Goal: Task Accomplishment & Management: Use online tool/utility

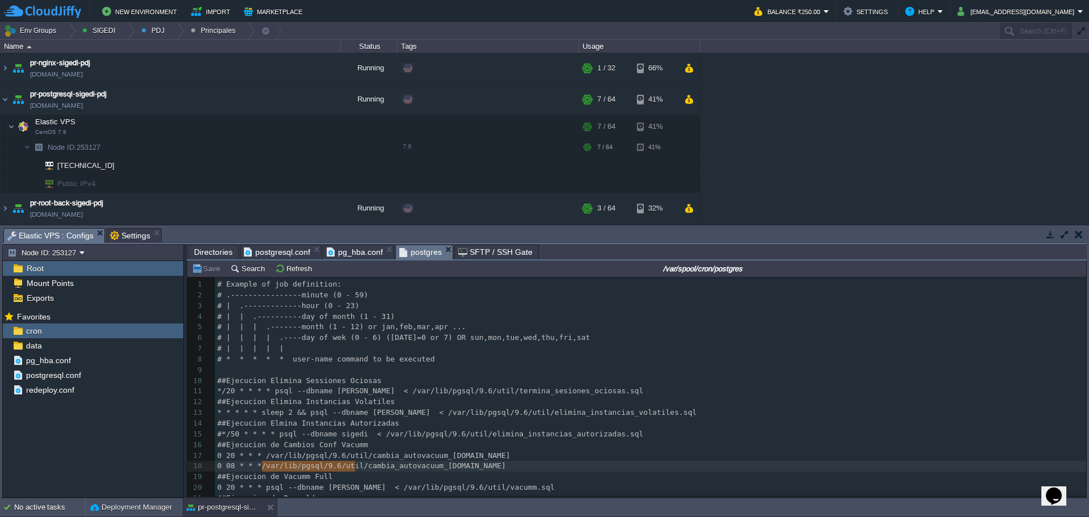
scroll to position [20, 0]
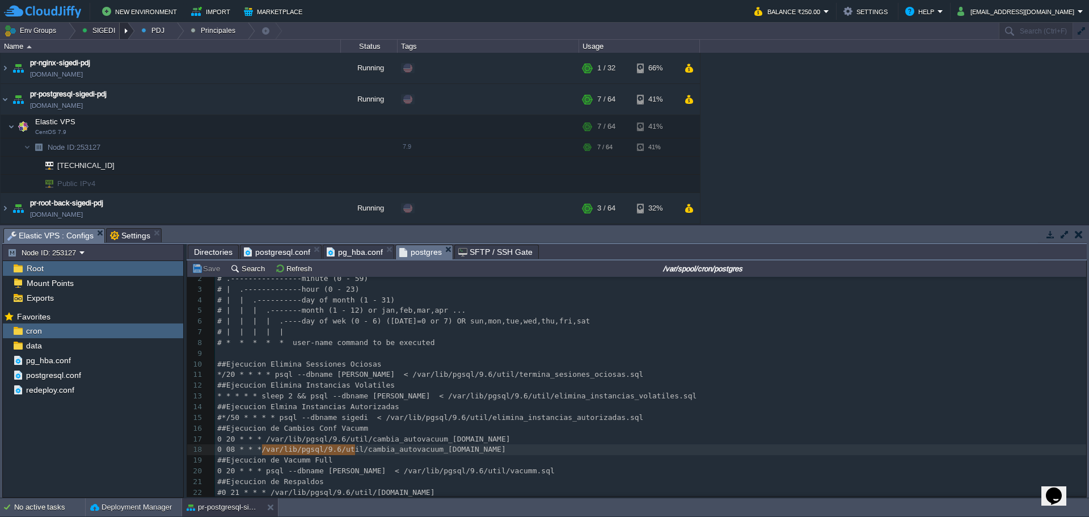
click at [122, 33] on div at bounding box center [127, 31] width 15 height 16
click at [69, 33] on div at bounding box center [68, 31] width 15 height 16
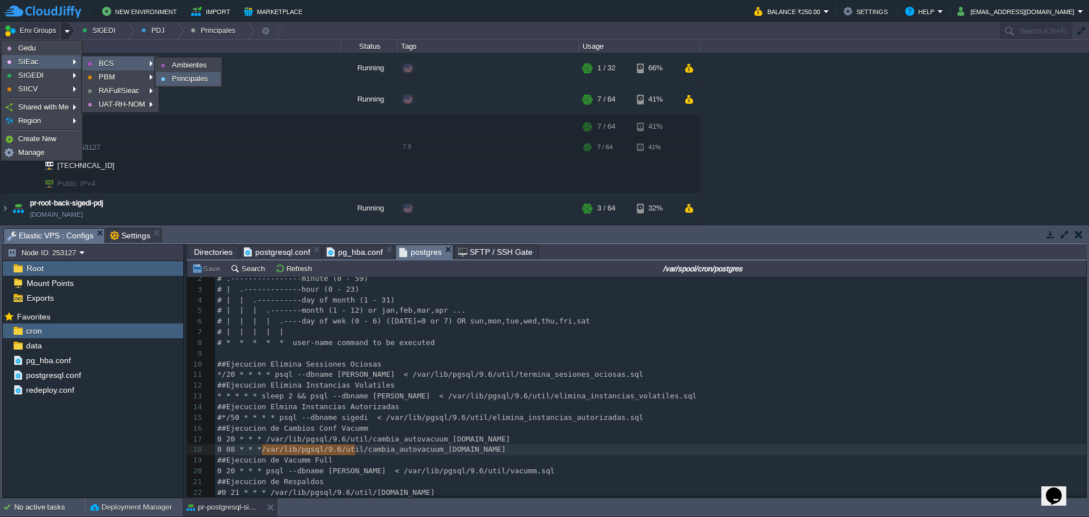
click at [197, 73] on link "Principales" at bounding box center [188, 79] width 64 height 12
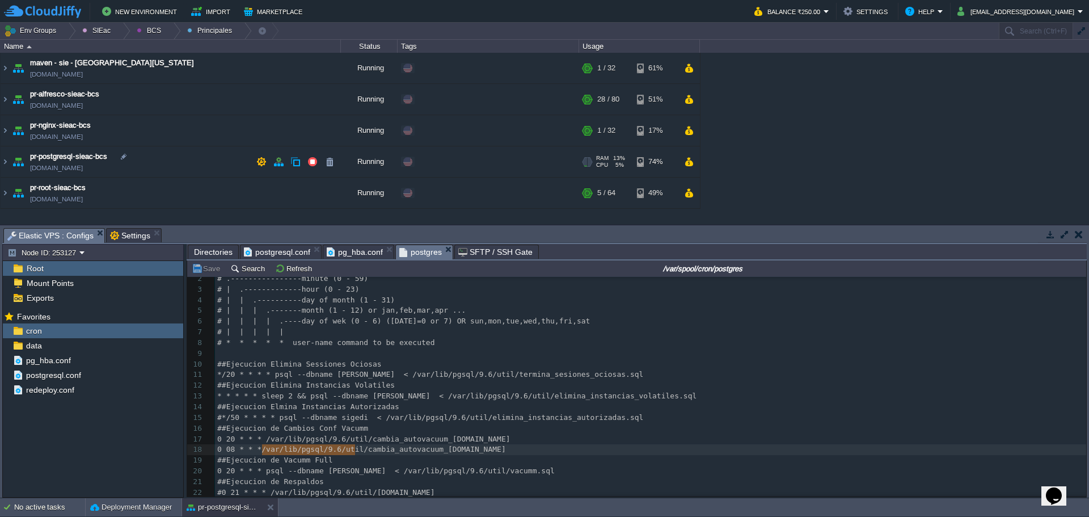
click at [206, 161] on td "pr-postgresql-sieac-bcs [DOMAIN_NAME]" at bounding box center [171, 161] width 340 height 31
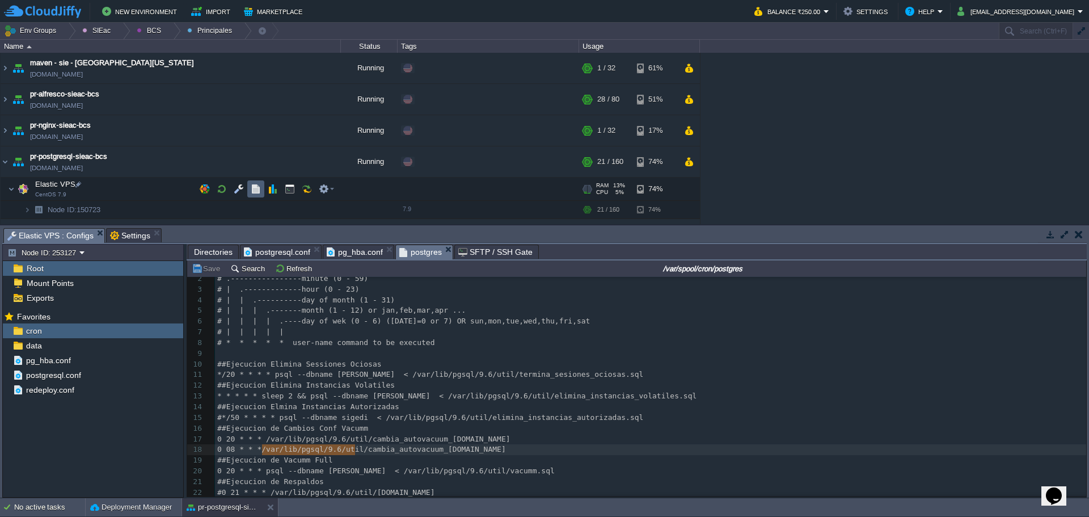
click at [249, 187] on td at bounding box center [255, 188] width 17 height 17
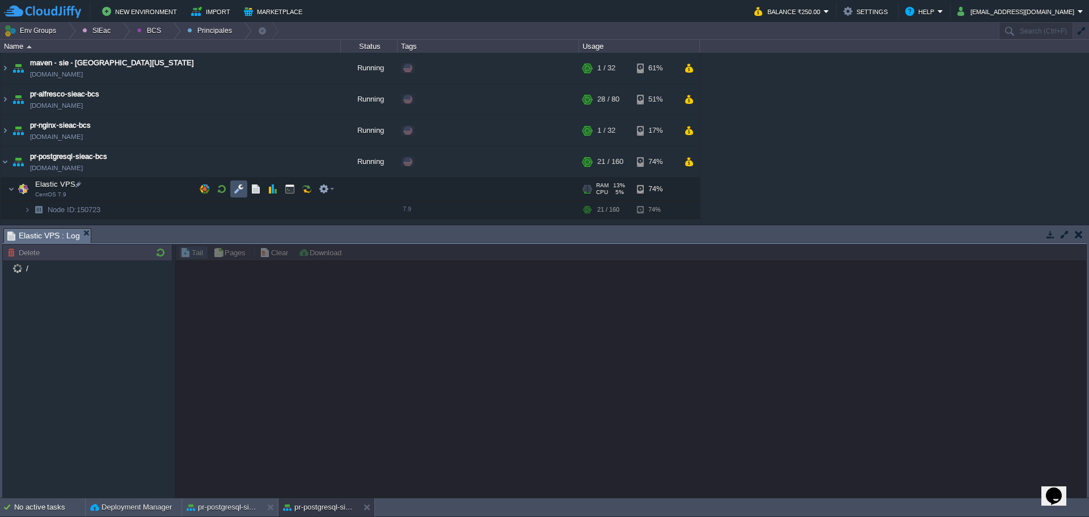
click at [240, 187] on button "button" at bounding box center [239, 189] width 10 height 10
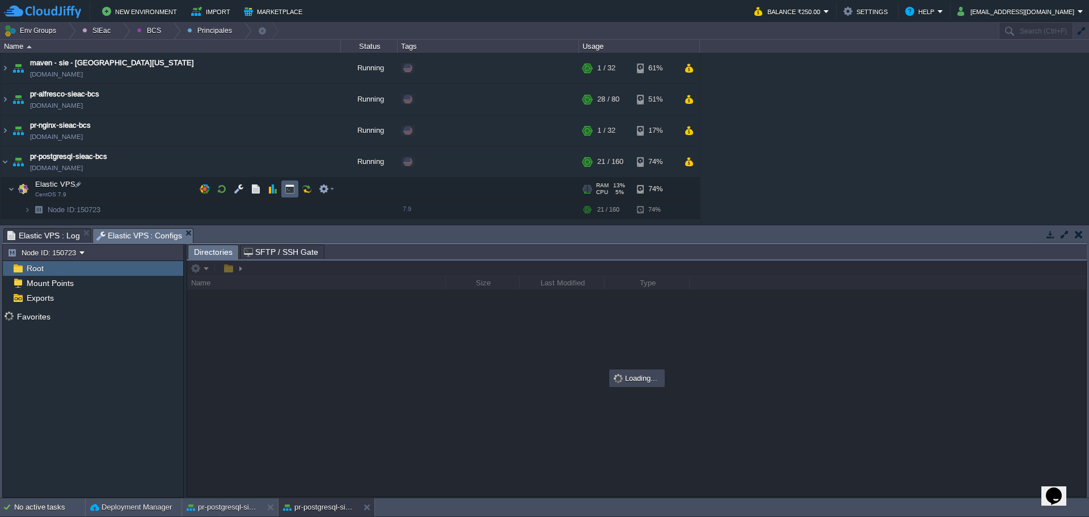
click at [289, 189] on button "button" at bounding box center [290, 189] width 10 height 10
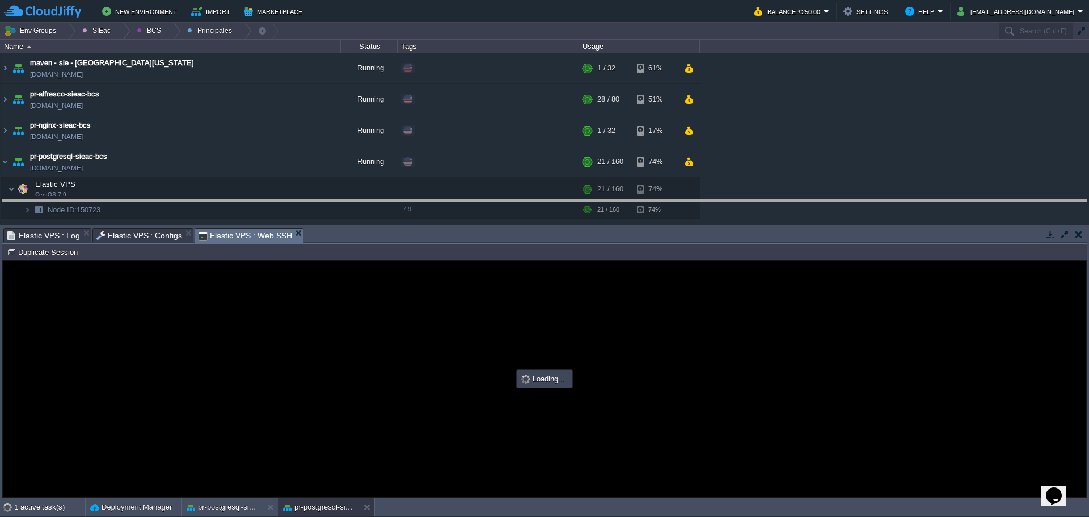
drag, startPoint x: 378, startPoint y: 235, endPoint x: 369, endPoint y: 196, distance: 40.0
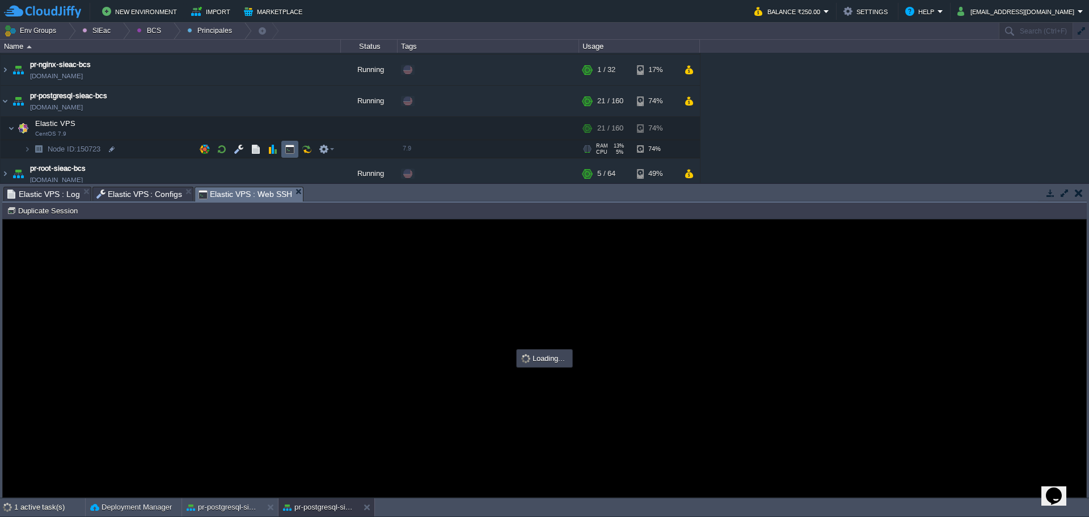
scroll to position [67, 0]
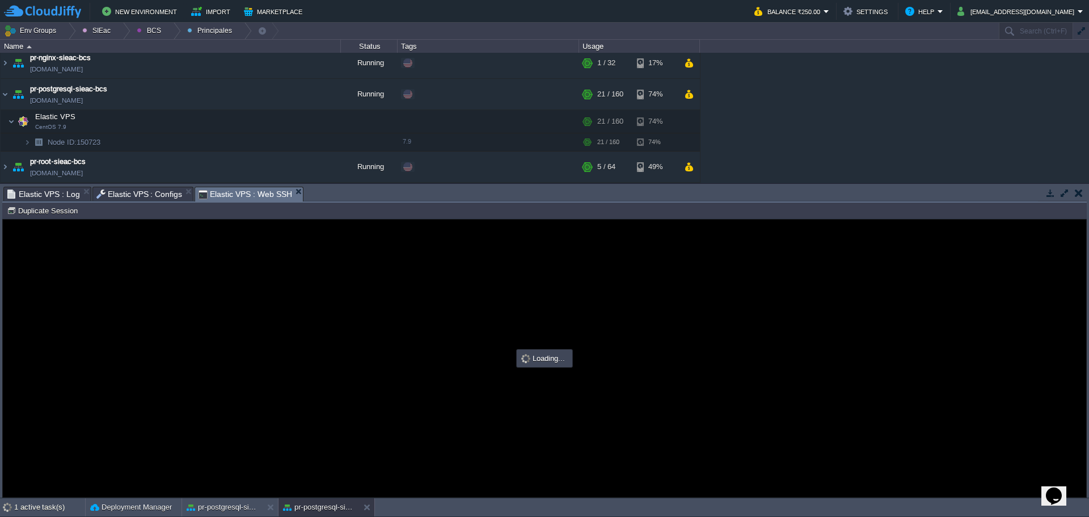
click at [387, 318] on div at bounding box center [544, 357] width 1083 height 277
type input "#000000"
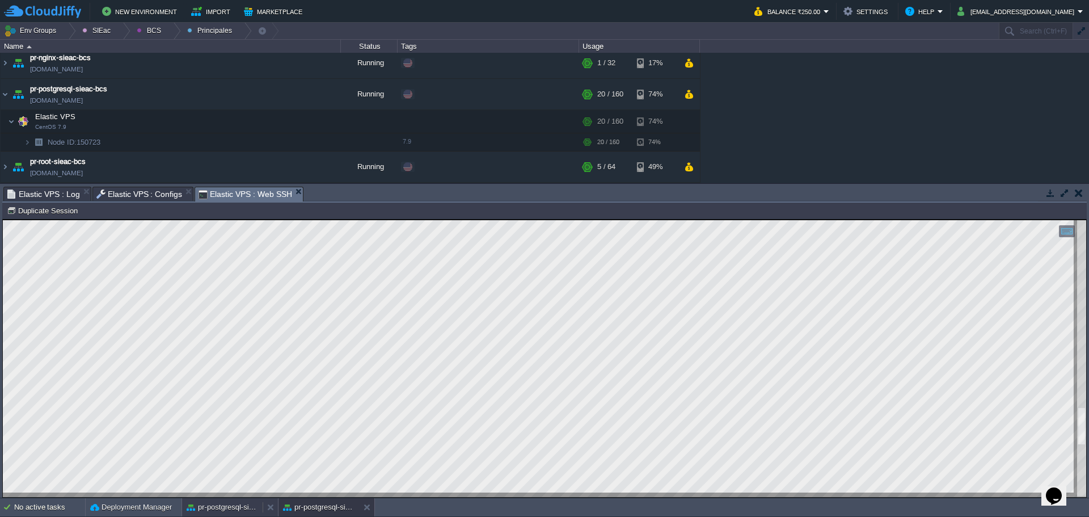
click at [231, 506] on body "New Environment Import Marketplace Bonus ₹0.00 Upgrade Account Balance ₹250.00 …" at bounding box center [544, 258] width 1089 height 517
click at [238, 506] on body "New Environment Import Marketplace Bonus ₹0.00 Upgrade Account Balance ₹250.00 …" at bounding box center [544, 258] width 1089 height 517
click at [209, 501] on div "pr-postgresql-sigedi-pdj" at bounding box center [222, 507] width 81 height 18
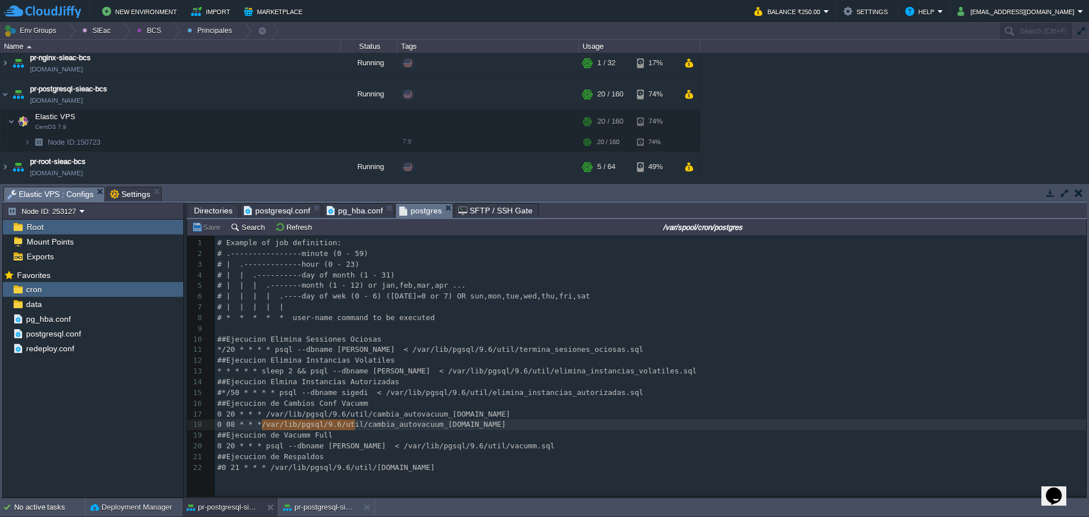
click at [547, 435] on pre "##Ejecucion de Vacumm Full" at bounding box center [652, 435] width 875 height 11
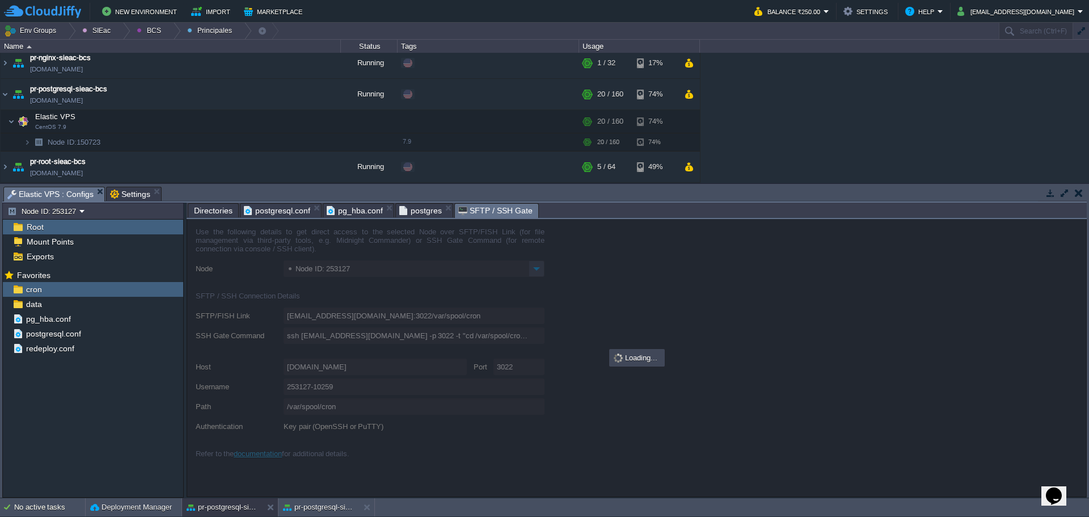
drag, startPoint x: 484, startPoint y: 208, endPoint x: 490, endPoint y: 220, distance: 13.4
click at [484, 208] on span "SFTP / SSH Gate" at bounding box center [495, 211] width 74 height 14
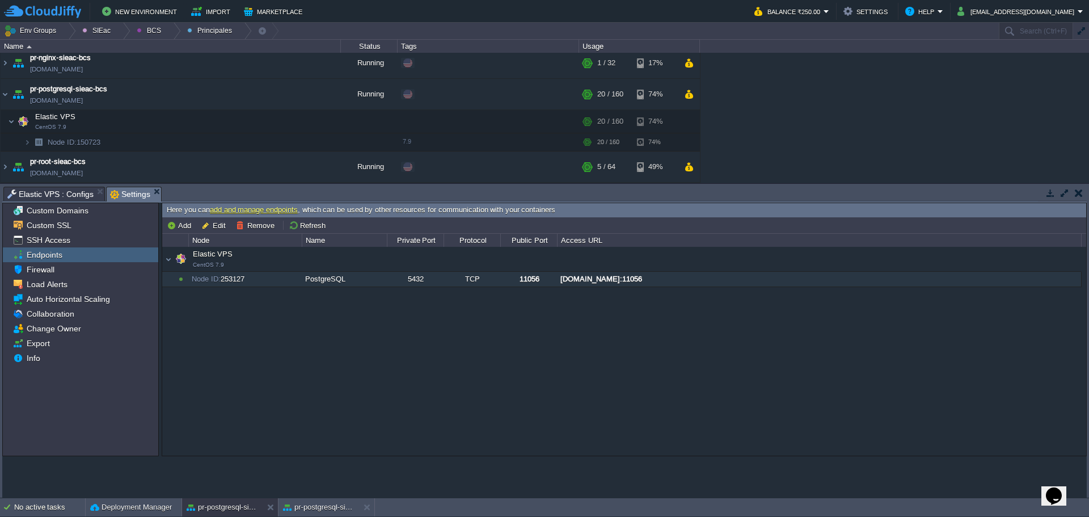
click at [124, 194] on span "Settings" at bounding box center [130, 194] width 40 height 14
drag, startPoint x: 57, startPoint y: 193, endPoint x: 65, endPoint y: 194, distance: 7.6
click at [57, 193] on span "Elastic VPS : Configs" at bounding box center [50, 194] width 86 height 14
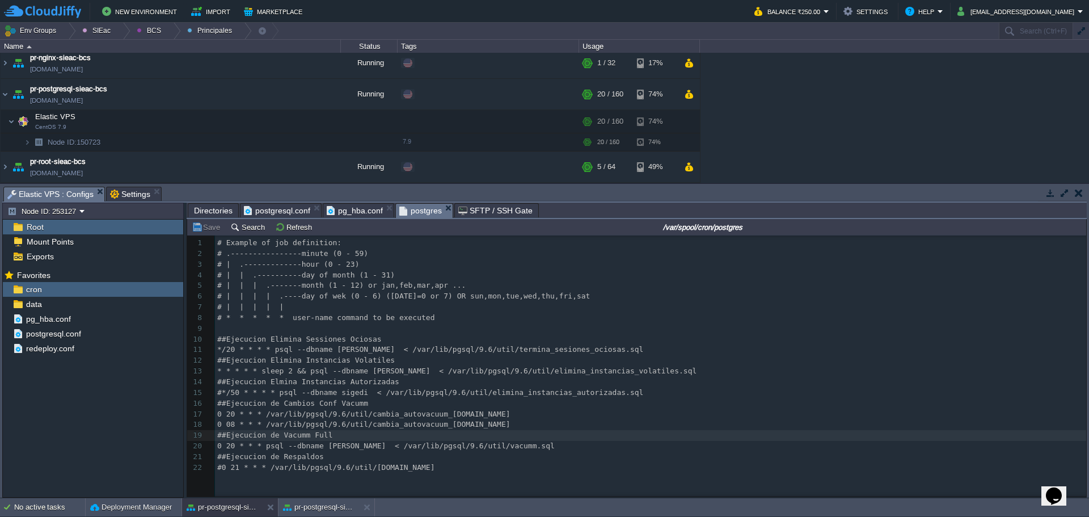
click at [414, 210] on span "postgres" at bounding box center [420, 211] width 43 height 14
drag, startPoint x: 359, startPoint y: 209, endPoint x: 338, endPoint y: 214, distance: 22.0
click at [359, 209] on span "pg_hba.conf" at bounding box center [355, 211] width 56 height 14
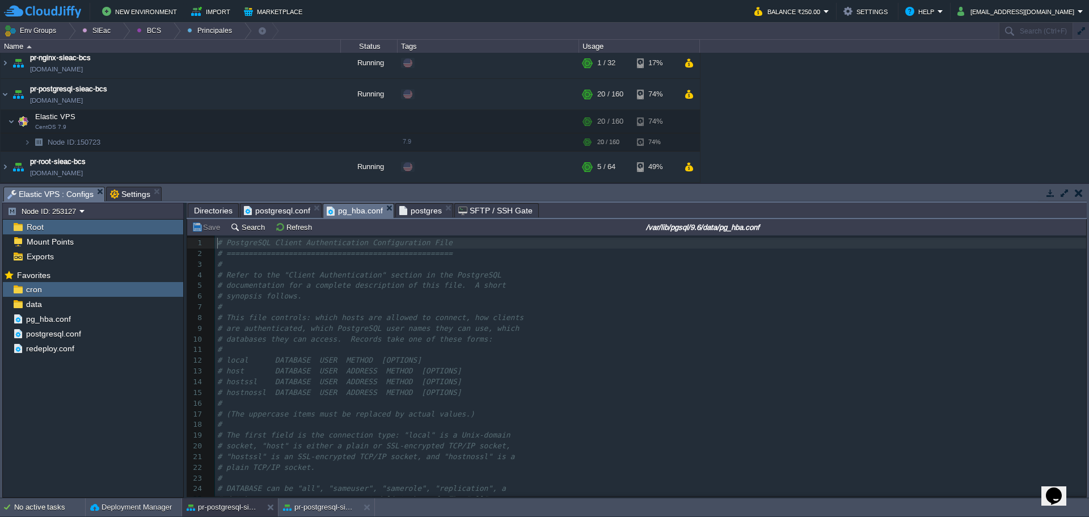
click at [268, 204] on span "postgresql.conf" at bounding box center [277, 211] width 66 height 14
click at [209, 214] on span "Directories" at bounding box center [213, 211] width 39 height 14
